Goal: Task Accomplishment & Management: Use online tool/utility

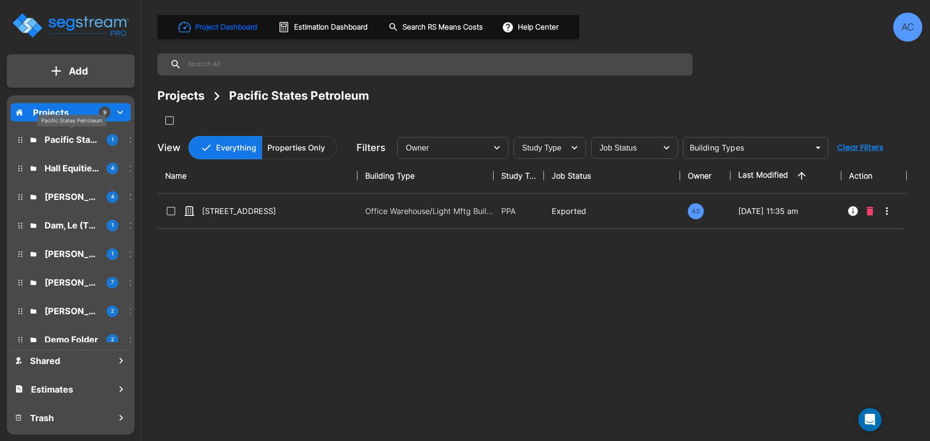
click at [69, 145] on p "Pacific States Petroleum" at bounding box center [72, 139] width 54 height 13
click at [69, 169] on p "Hall Equities Group - 3 Buildings WC" at bounding box center [72, 168] width 54 height 13
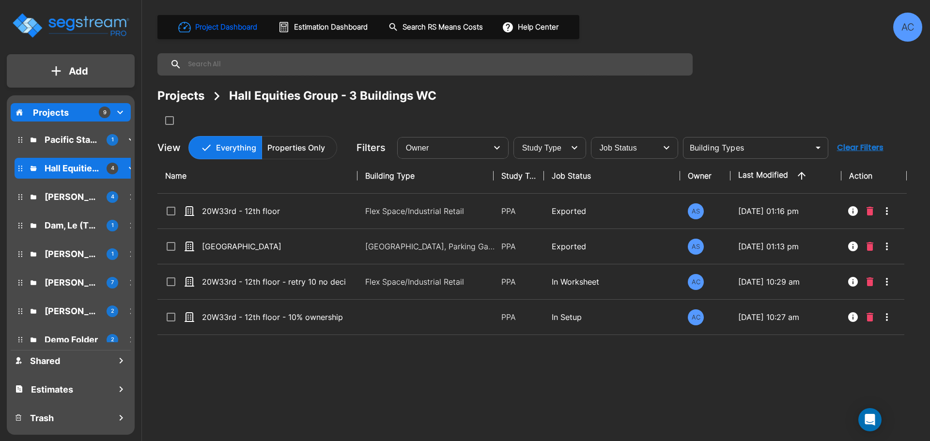
click at [70, 188] on div "Simmons, Robert 4" at bounding box center [78, 197] width 127 height 21
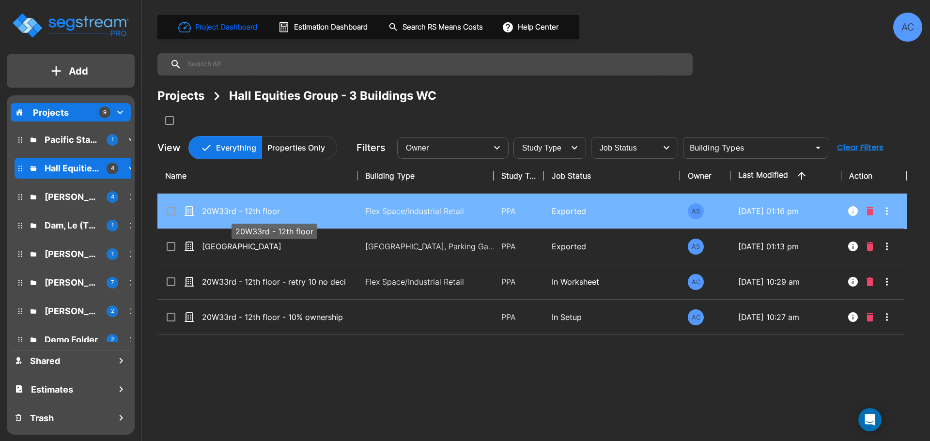
click at [253, 211] on p "20W33rd - 12th floor" at bounding box center [274, 211] width 144 height 12
checkbox input "true"
click at [253, 211] on p "20W33rd - 12th floor" at bounding box center [274, 211] width 144 height 12
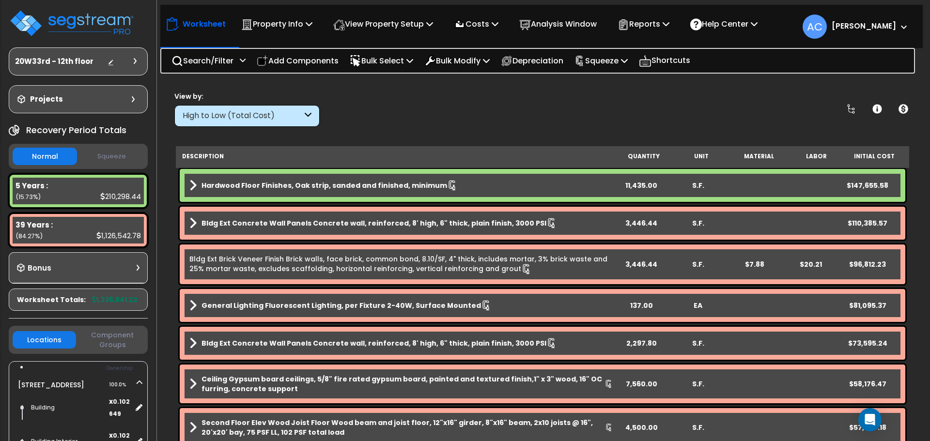
click at [646, 186] on div "11,435.00" at bounding box center [641, 186] width 57 height 10
click at [191, 183] on span at bounding box center [192, 186] width 7 height 14
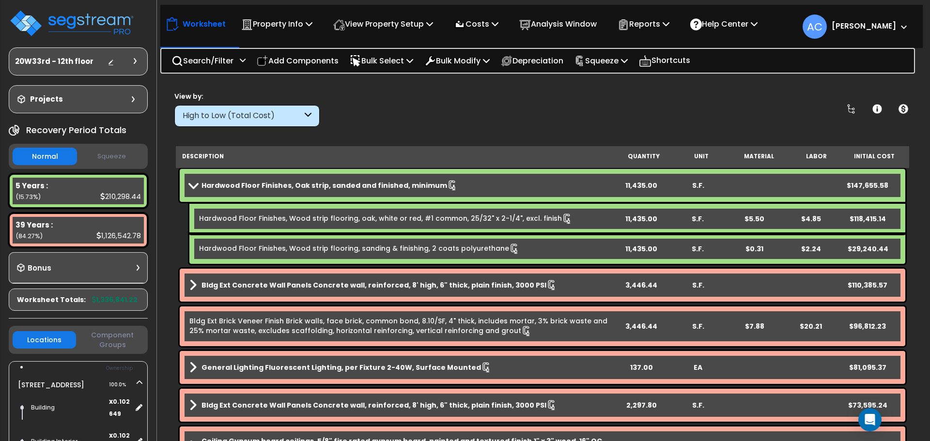
click at [131, 161] on button "Squeeze" at bounding box center [111, 156] width 64 height 17
click at [44, 160] on button "Normal" at bounding box center [45, 156] width 64 height 17
click at [81, 159] on button "Squeeze" at bounding box center [111, 156] width 64 height 17
click at [52, 158] on button "Normal" at bounding box center [45, 156] width 64 height 17
click at [197, 187] on span at bounding box center [194, 185] width 14 height 7
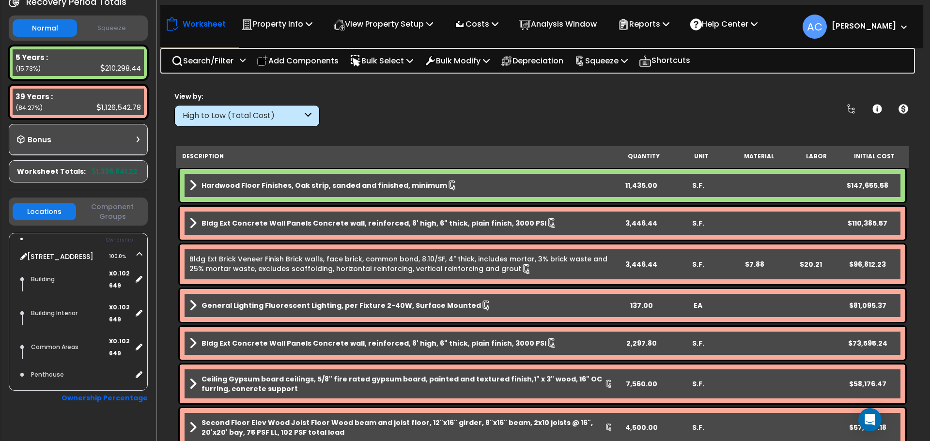
scroll to position [145, 0]
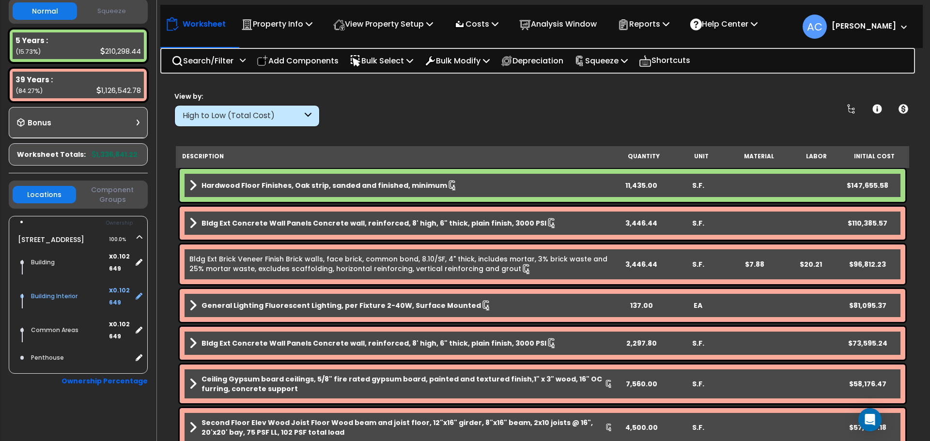
click at [53, 302] on div "Building Interior" at bounding box center [69, 297] width 80 height 12
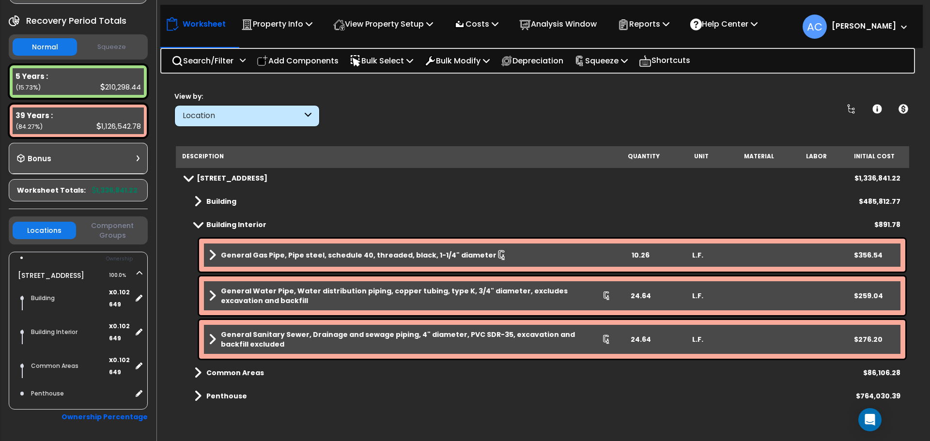
scroll to position [48, 0]
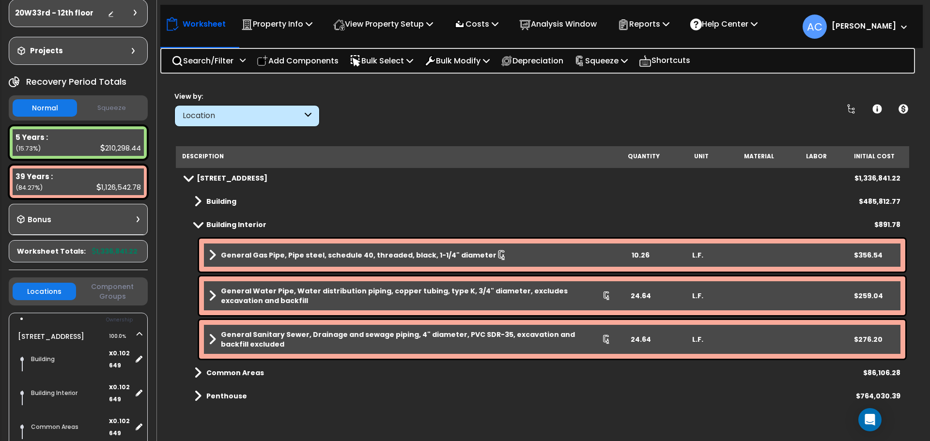
click at [100, 106] on button "Squeeze" at bounding box center [111, 108] width 64 height 17
click at [38, 109] on button "Normal" at bounding box center [45, 108] width 64 height 17
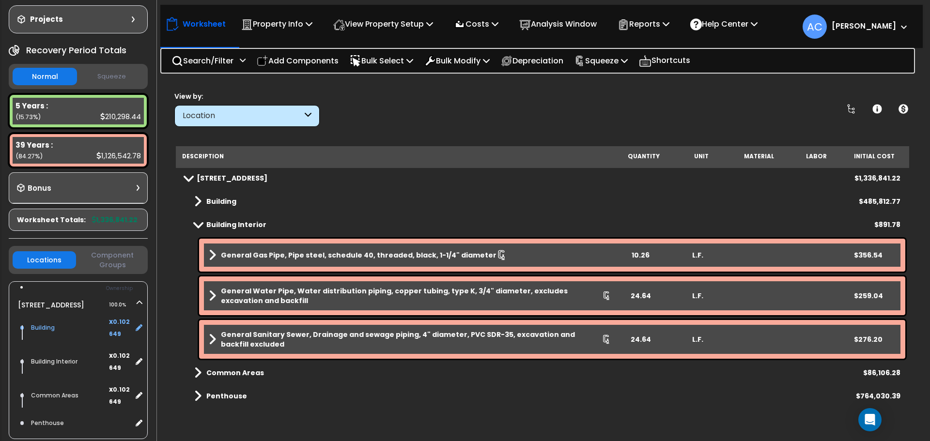
scroll to position [97, 0]
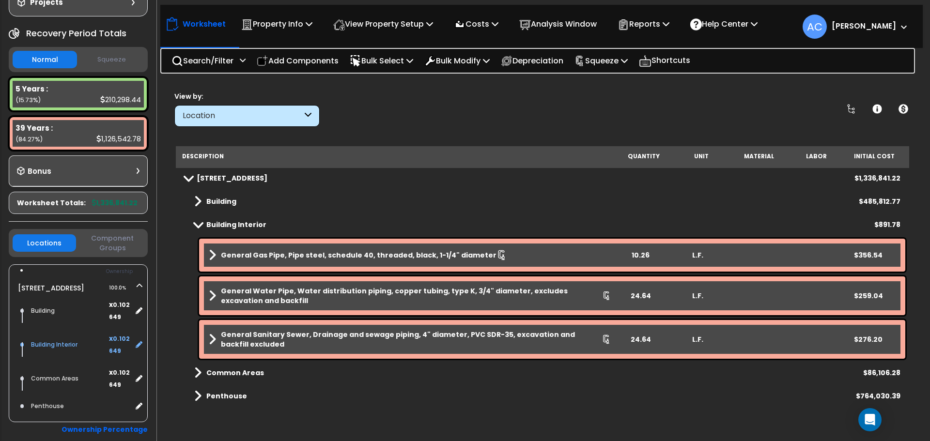
click at [52, 351] on div "Building Interior" at bounding box center [69, 345] width 80 height 12
click at [61, 385] on div "Common Areas" at bounding box center [69, 379] width 80 height 12
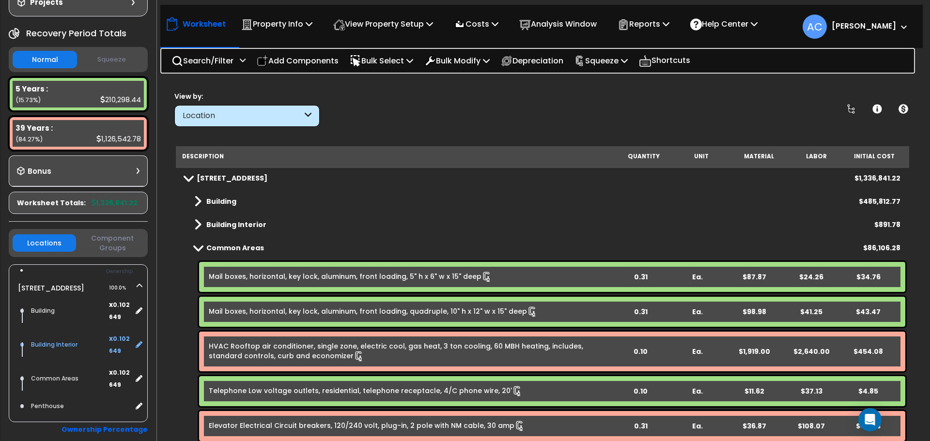
click at [61, 351] on div "Building Interior" at bounding box center [69, 345] width 80 height 12
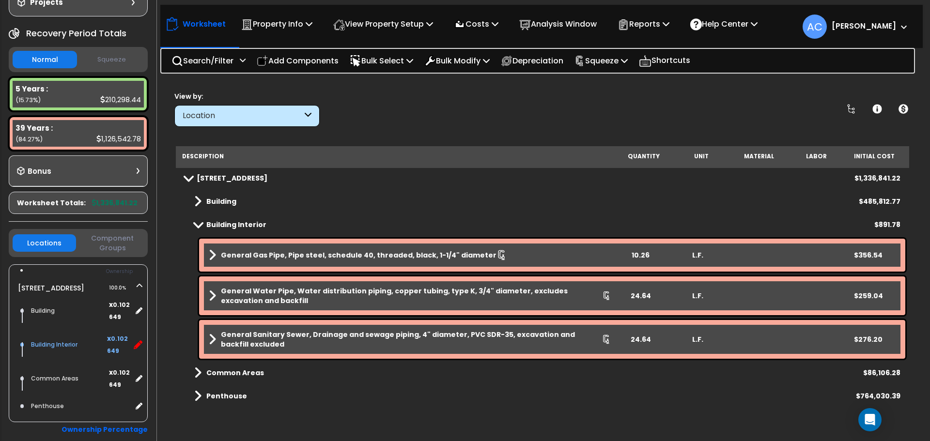
click at [140, 349] on icon at bounding box center [138, 345] width 9 height 9
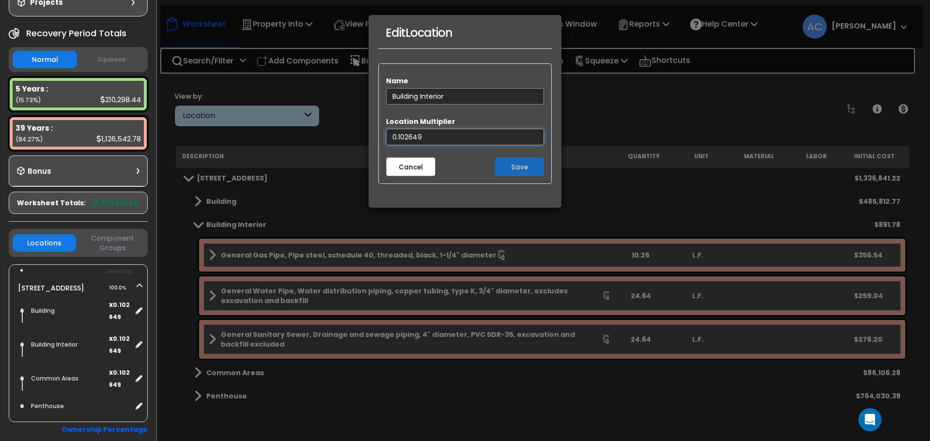
drag, startPoint x: 427, startPoint y: 135, endPoint x: 296, endPoint y: 113, distance: 133.2
click at [299, 115] on div "Edit Location Name Building Interior Location Multiplier 0.102649 Cancel Save" at bounding box center [465, 220] width 930 height 441
type input "1"
click at [510, 166] on button "Save" at bounding box center [519, 166] width 49 height 19
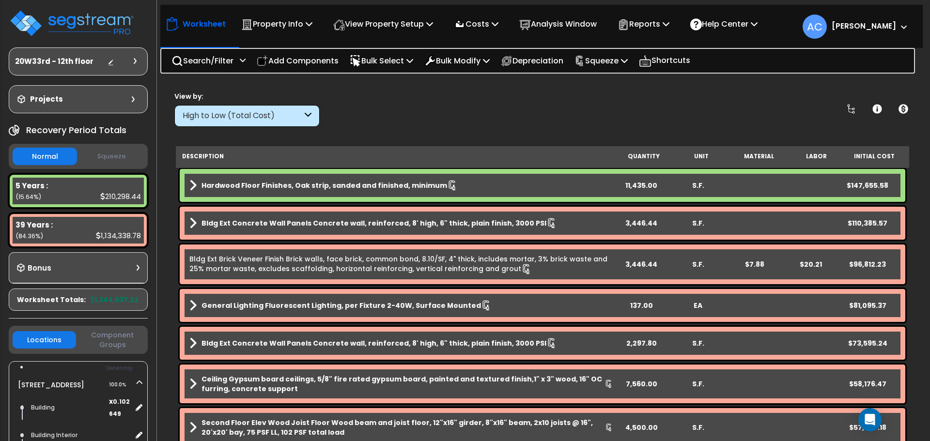
click at [647, 176] on div "Hardwood Floor Finishes, Oak strip, sanded and finished, minimum 11,435.00 S.F.…" at bounding box center [543, 185] width 726 height 33
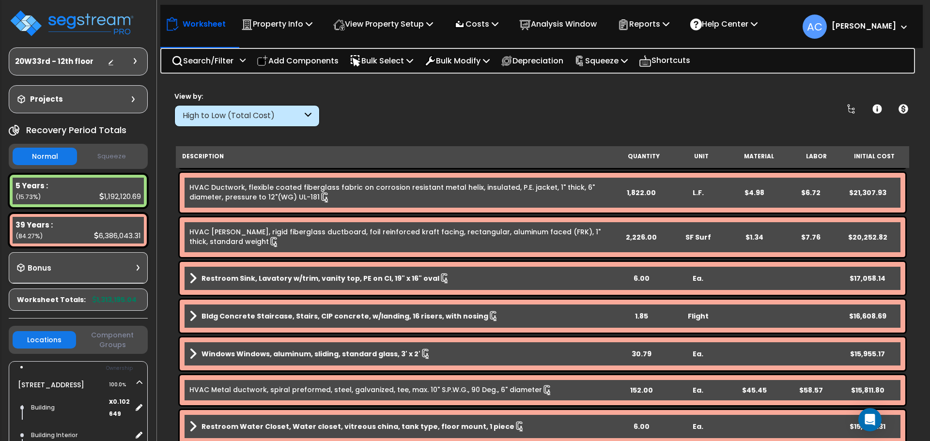
scroll to position [533, 0]
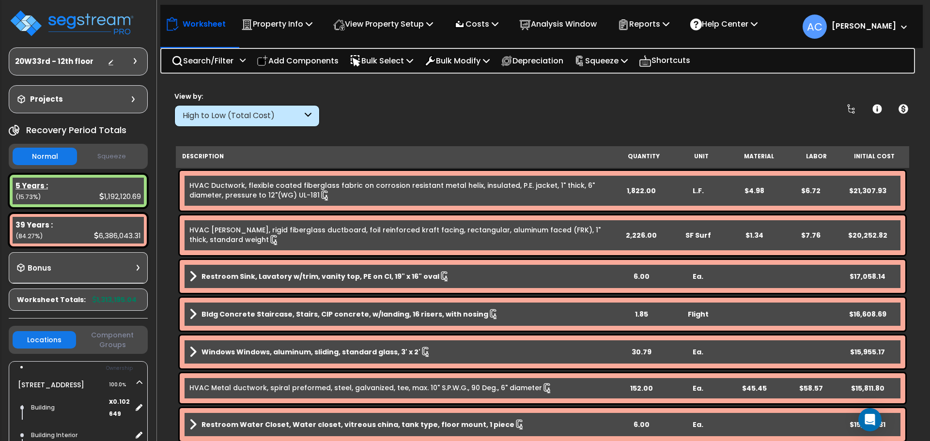
click at [62, 193] on div "5 Years : 1,192,120.69 (15.73%)" at bounding box center [78, 191] width 131 height 27
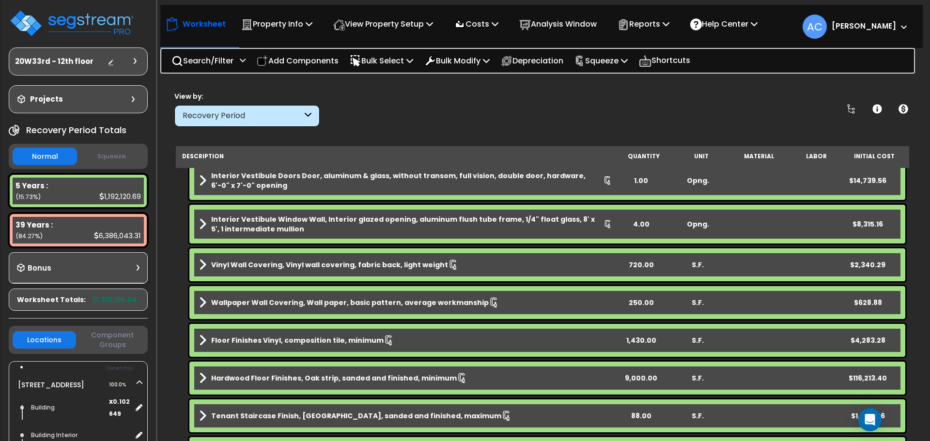
scroll to position [678, 0]
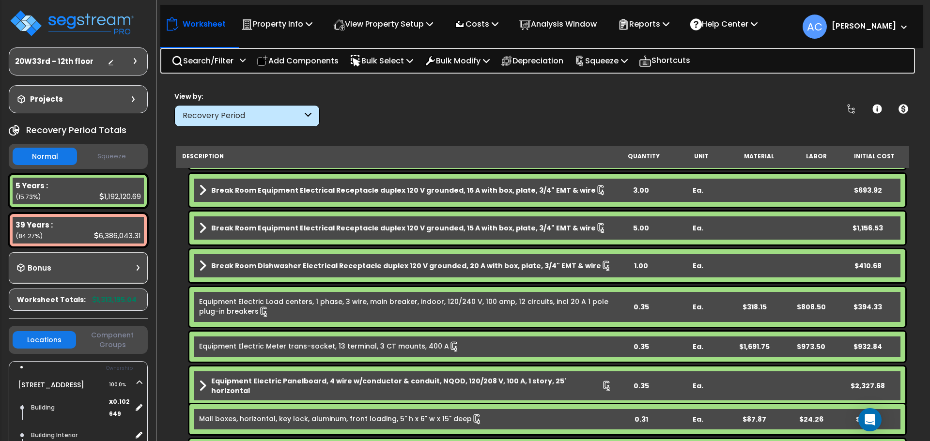
click at [309, 112] on icon at bounding box center [308, 115] width 7 height 11
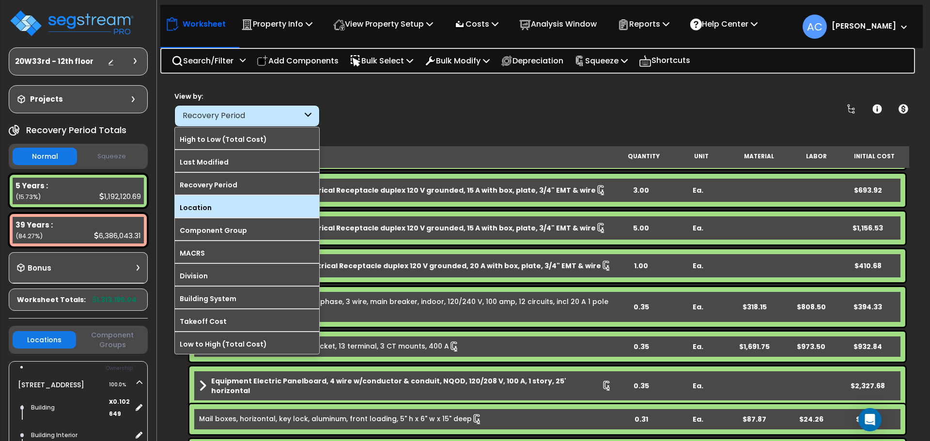
click at [240, 214] on label "Location" at bounding box center [247, 208] width 144 height 15
click at [0, 0] on input "Location" at bounding box center [0, 0] width 0 height 0
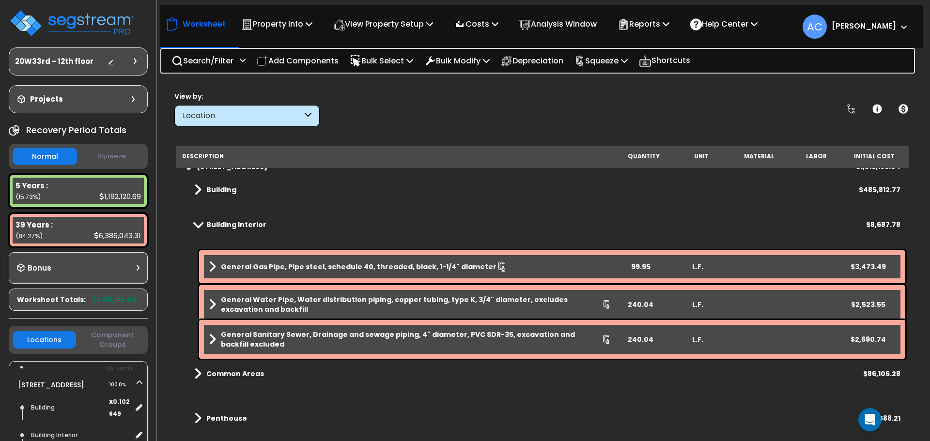
scroll to position [12, 0]
click at [214, 194] on b "Building" at bounding box center [221, 190] width 30 height 10
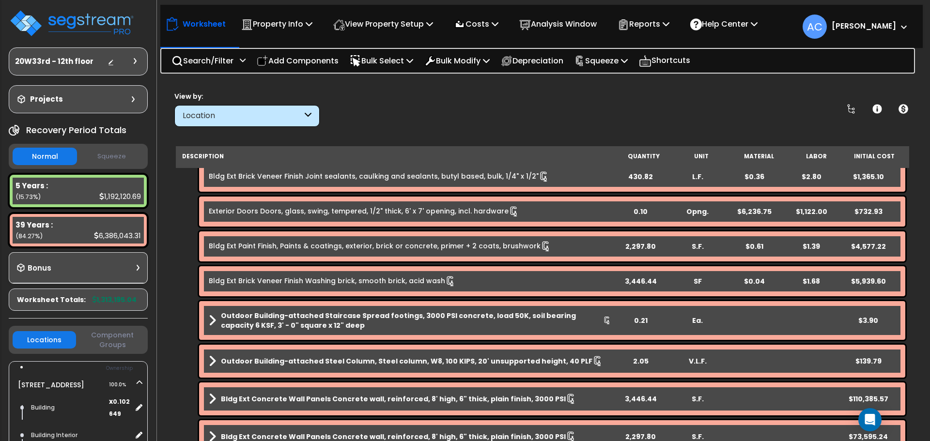
scroll to position [787, 0]
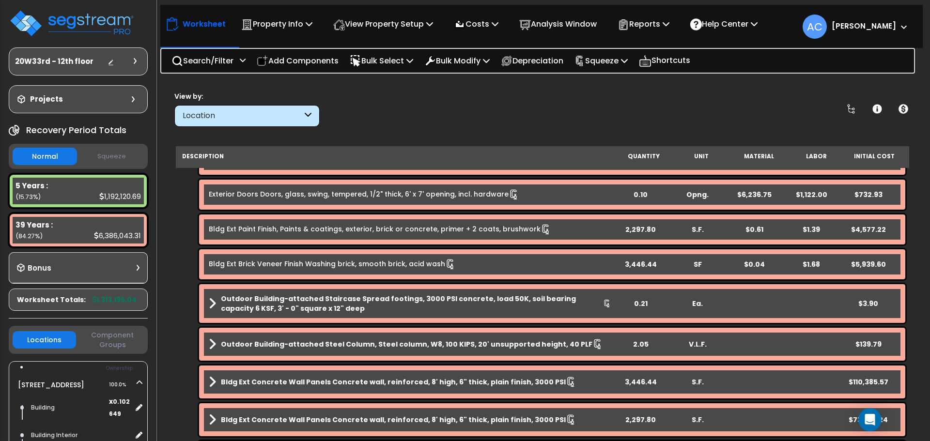
click at [637, 305] on div "0.21" at bounding box center [640, 304] width 55 height 10
drag, startPoint x: 643, startPoint y: 343, endPoint x: 819, endPoint y: 358, distance: 176.5
click at [643, 342] on div "2.05" at bounding box center [640, 345] width 55 height 10
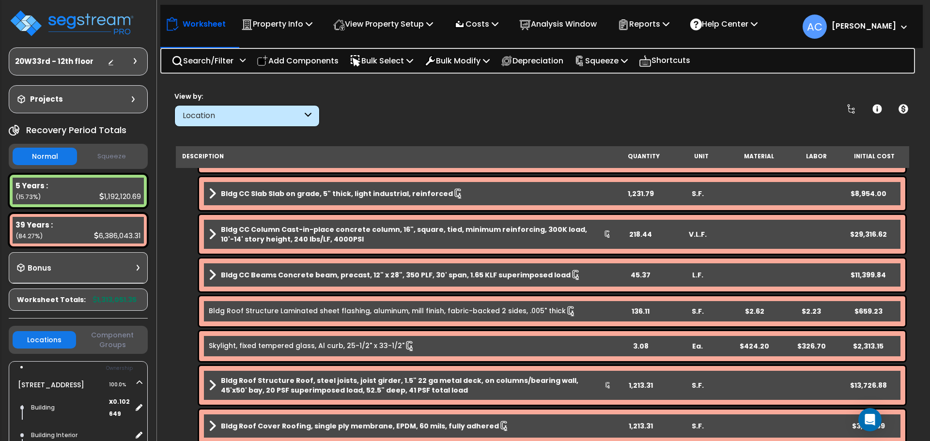
scroll to position [0, 0]
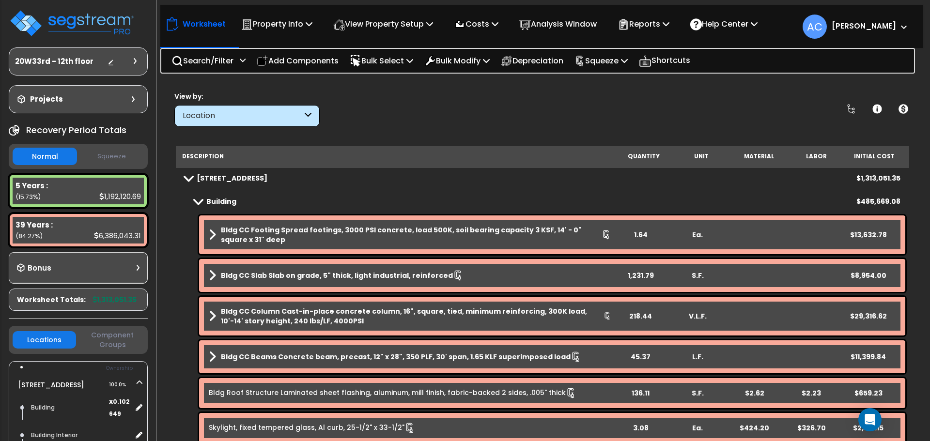
click at [642, 233] on div "1.64" at bounding box center [640, 235] width 55 height 10
click at [639, 314] on div "218.44" at bounding box center [640, 317] width 55 height 10
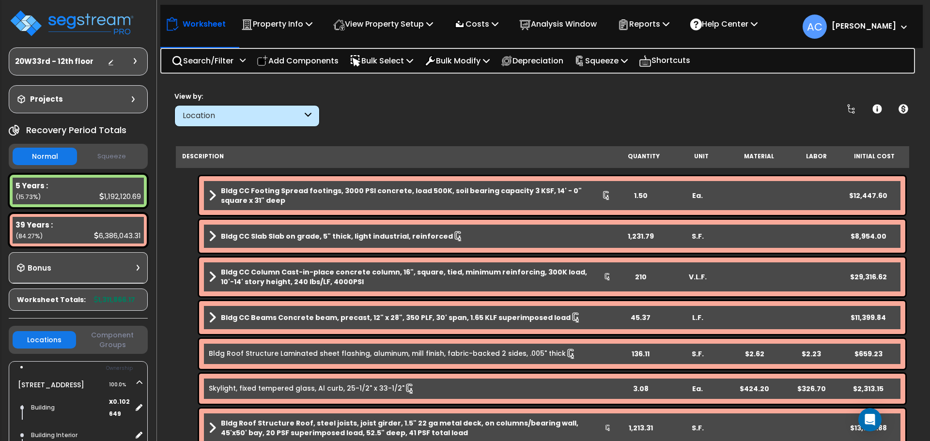
scroll to position [97, 0]
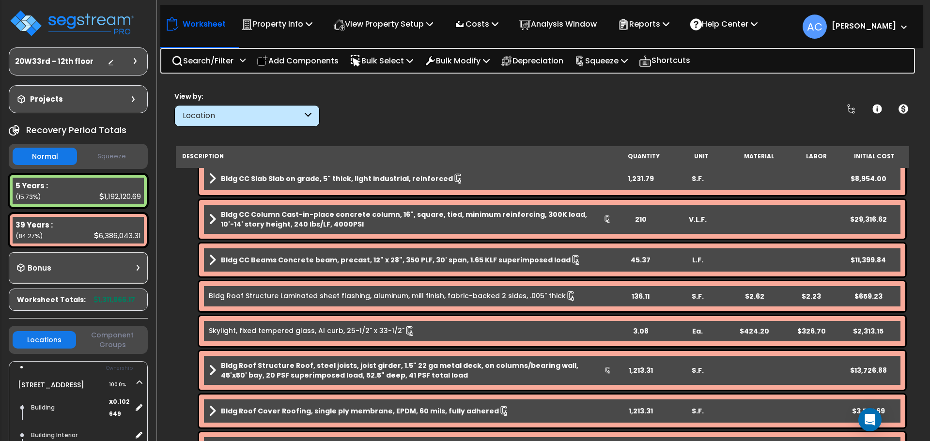
click at [642, 256] on div "45.37" at bounding box center [640, 260] width 55 height 10
click at [633, 297] on div "136.11" at bounding box center [640, 297] width 55 height 10
click at [642, 327] on div "3.08" at bounding box center [640, 332] width 55 height 10
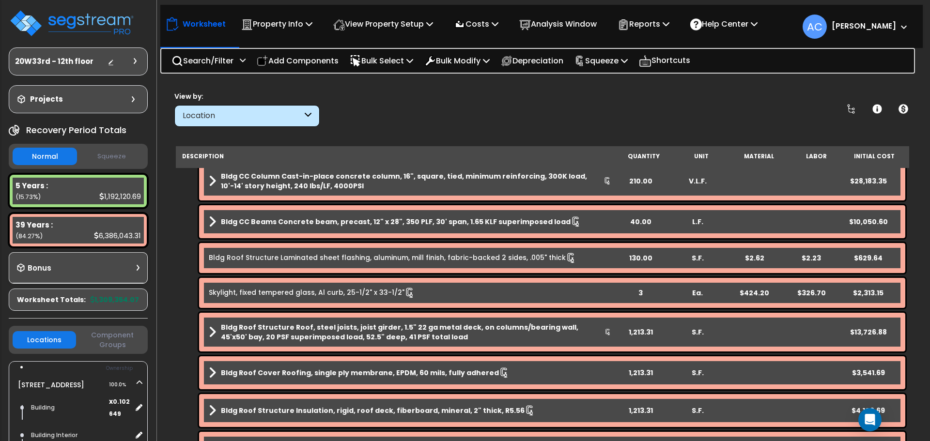
scroll to position [242, 0]
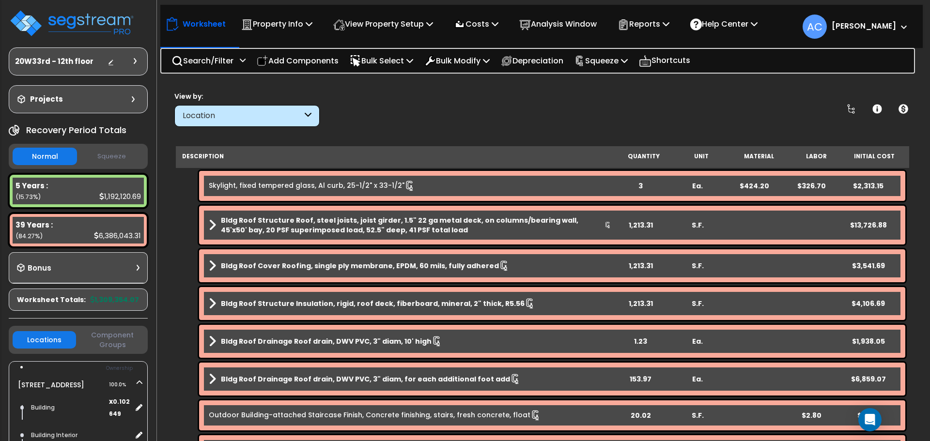
click at [645, 225] on div "1,213.31" at bounding box center [640, 225] width 55 height 10
click at [637, 262] on div "1,213.31" at bounding box center [640, 266] width 55 height 10
click at [640, 307] on div "1,213.31" at bounding box center [640, 304] width 55 height 10
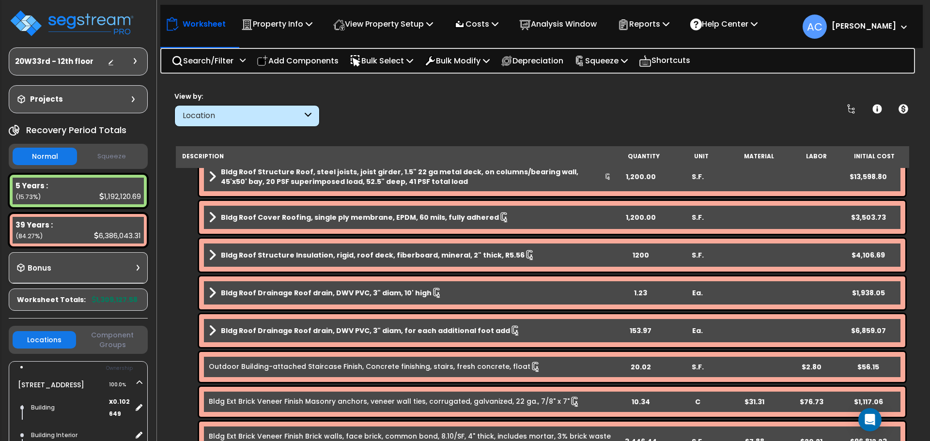
click at [642, 291] on div "1.23" at bounding box center [640, 293] width 55 height 10
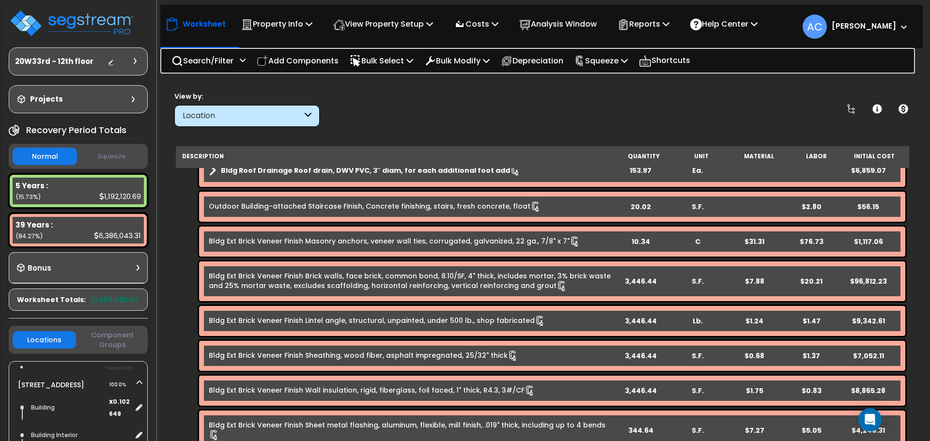
scroll to position [436, 0]
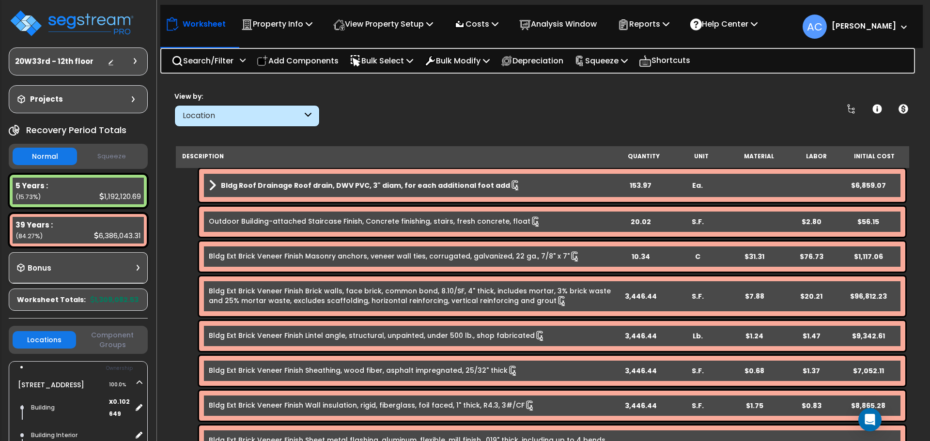
click at [638, 186] on div "153.97" at bounding box center [640, 186] width 55 height 10
click at [646, 222] on div "20.02" at bounding box center [640, 222] width 55 height 10
click at [647, 298] on div "3,446.44" at bounding box center [640, 297] width 55 height 10
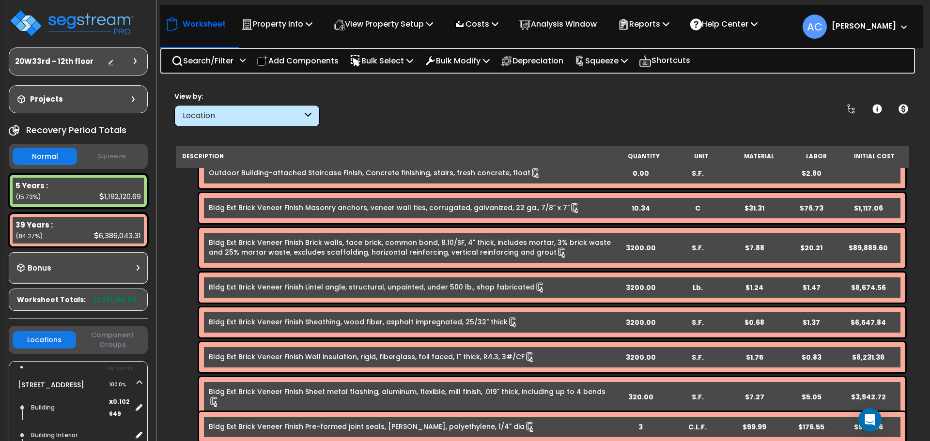
scroll to position [642, 0]
